Goal: Check status: Check status

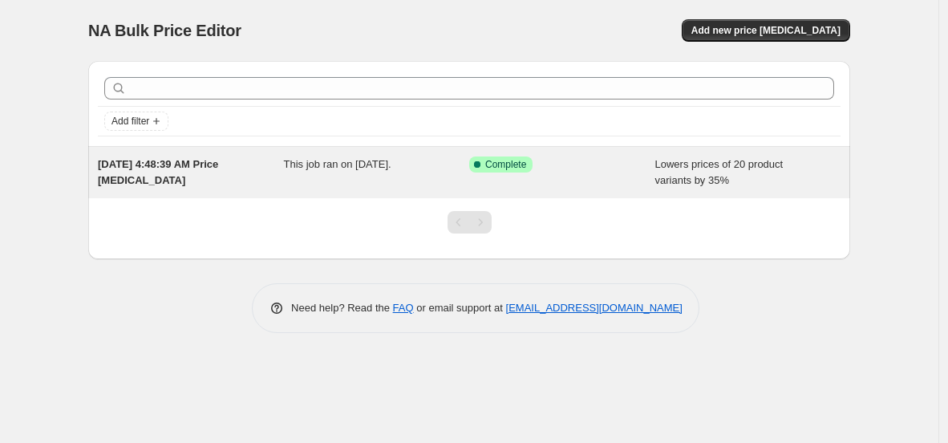
click at [281, 194] on div "[DATE] 4:48:39 AM Price [MEDICAL_DATA] This job ran on [DATE]. Success Complete…" at bounding box center [469, 172] width 762 height 51
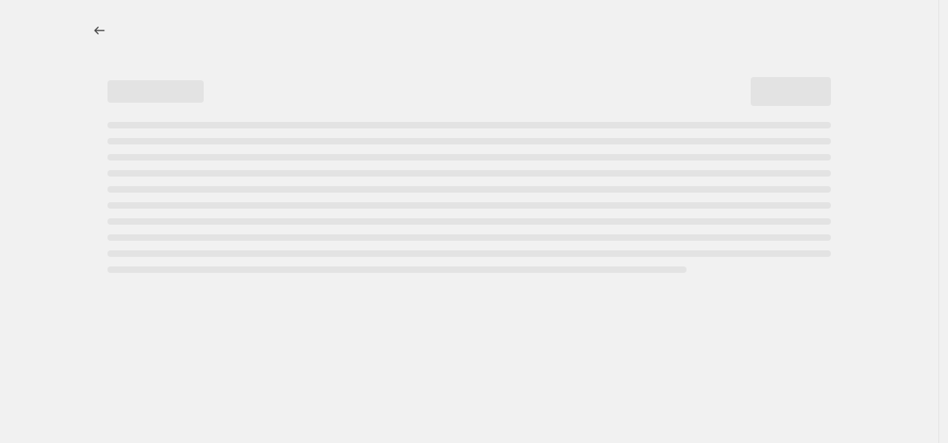
select select "percentage"
